Goal: Find contact information: Find contact information

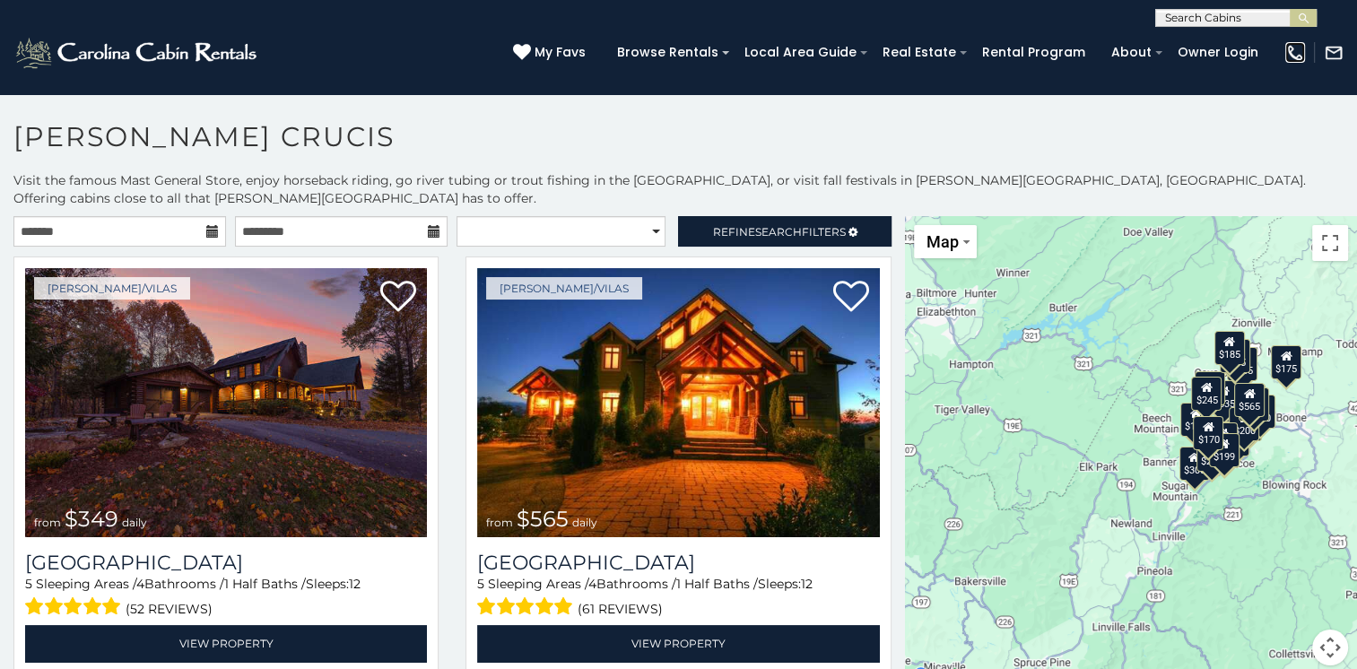
click at [1288, 49] on img at bounding box center [1295, 53] width 20 height 20
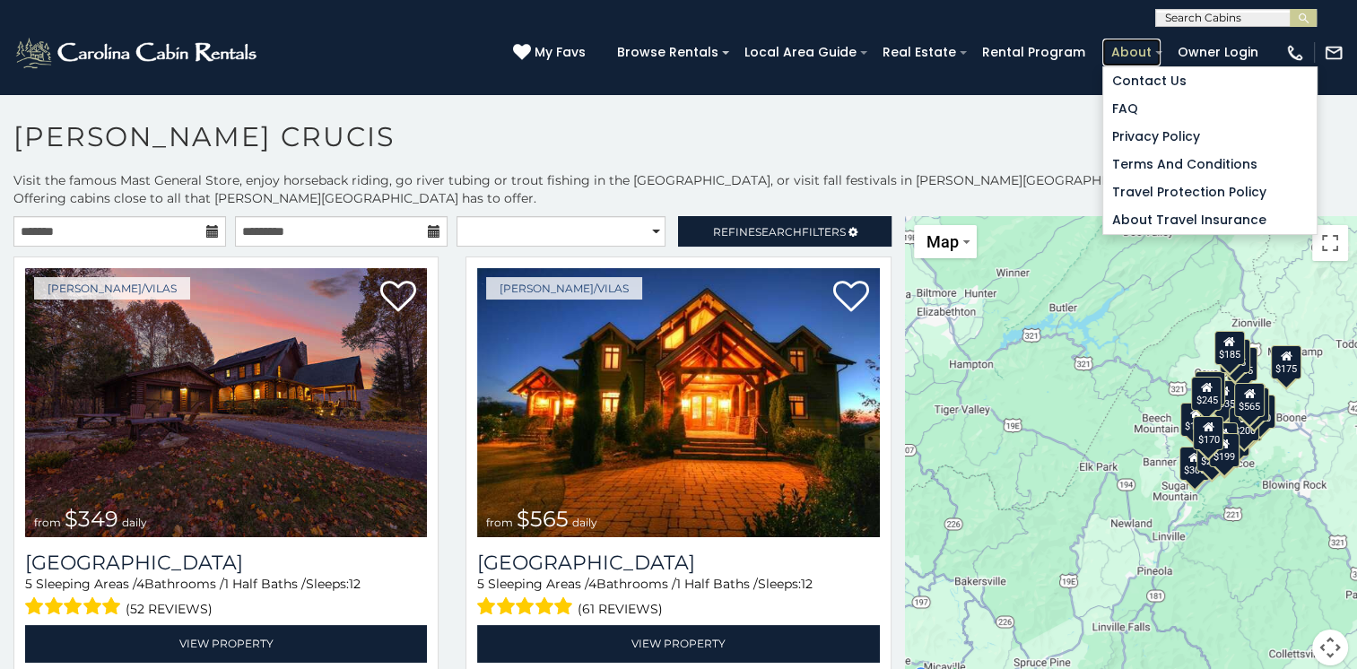
click at [1144, 48] on link "About" at bounding box center [1131, 53] width 58 height 28
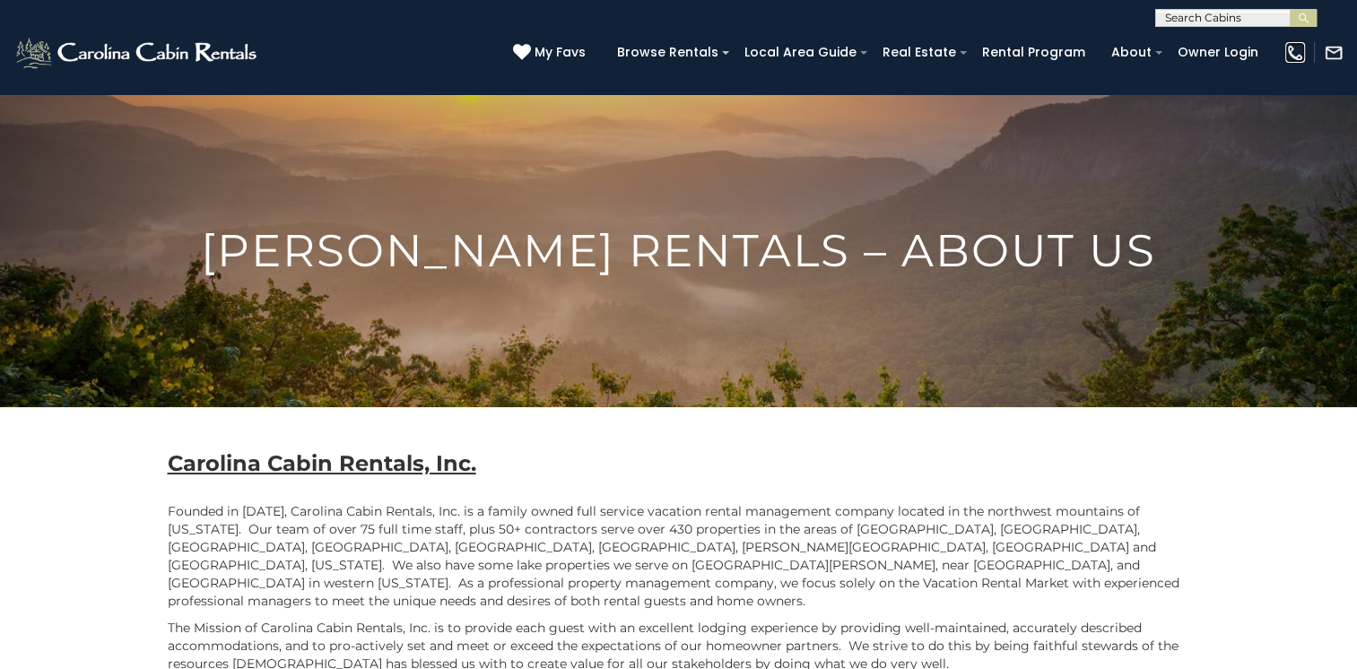
click at [1302, 52] on img at bounding box center [1295, 53] width 20 height 20
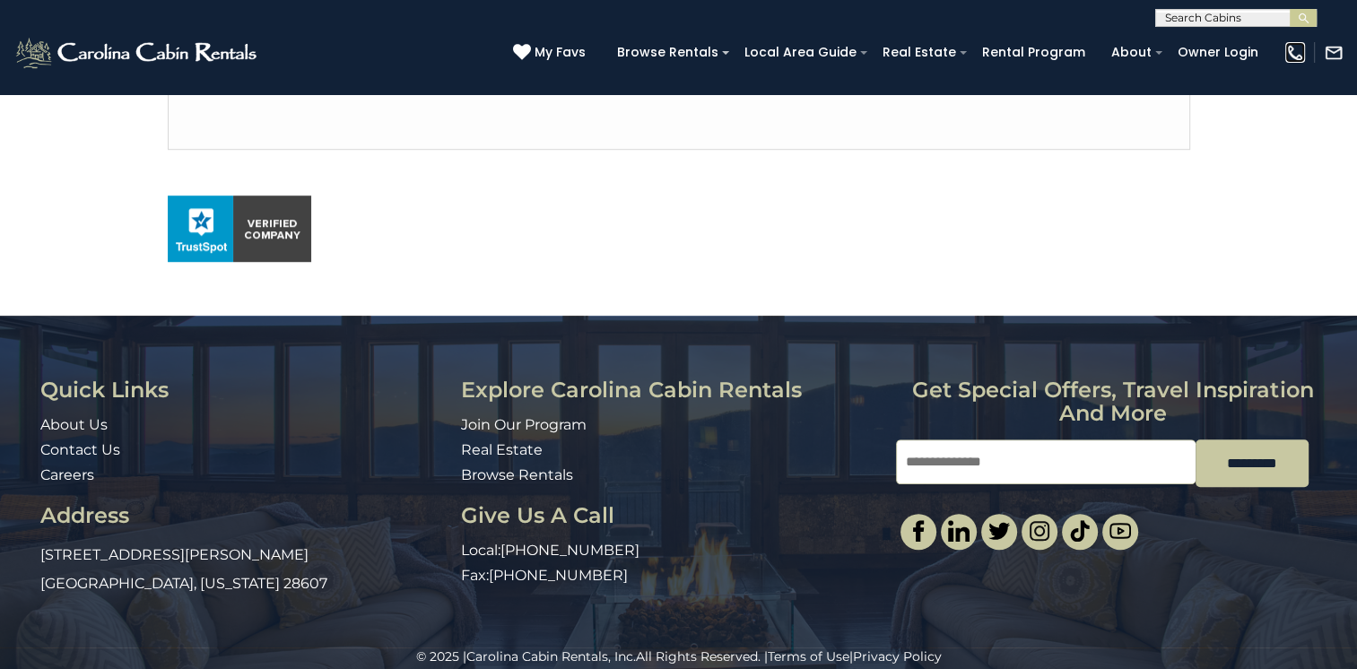
scroll to position [1289, 0]
